Goal: Task Accomplishment & Management: Use online tool/utility

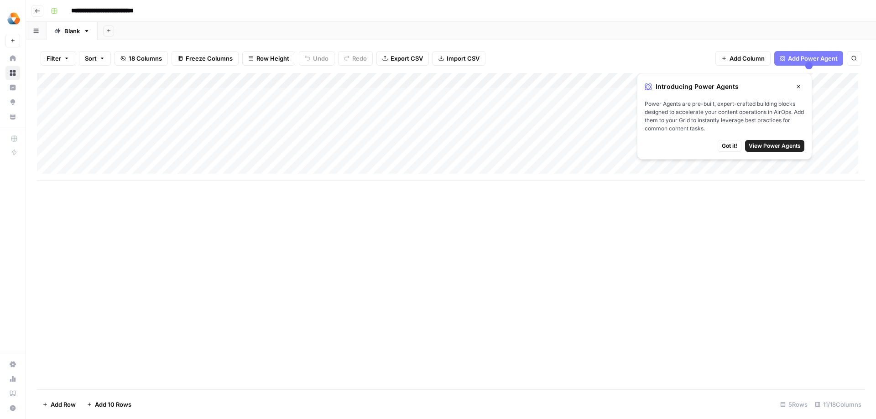
click at [728, 146] on span "Got it!" at bounding box center [730, 146] width 16 height 8
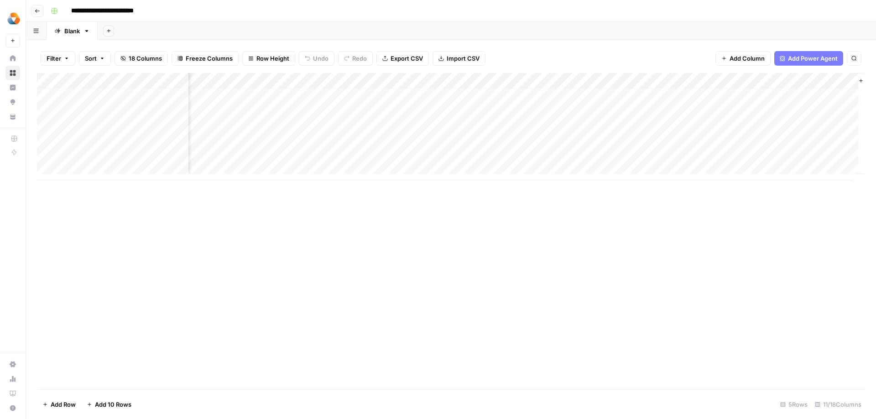
scroll to position [7, 454]
click at [224, 160] on div "Add Column" at bounding box center [451, 127] width 828 height 108
click at [302, 158] on div "Add Column" at bounding box center [451, 127] width 828 height 108
